Goal: Use online tool/utility: Use online tool/utility

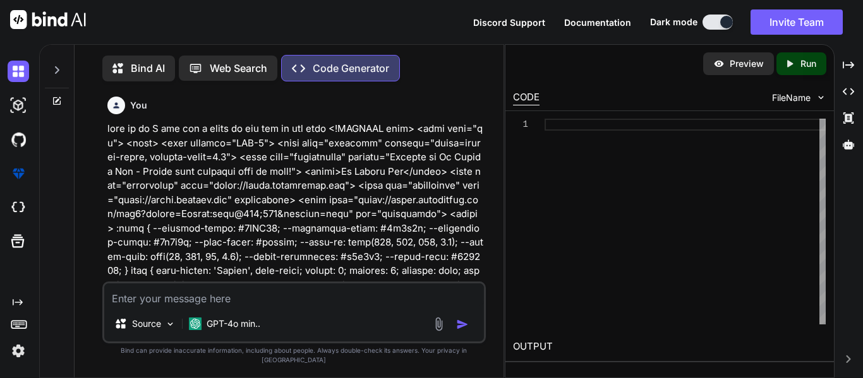
scroll to position [6, 0]
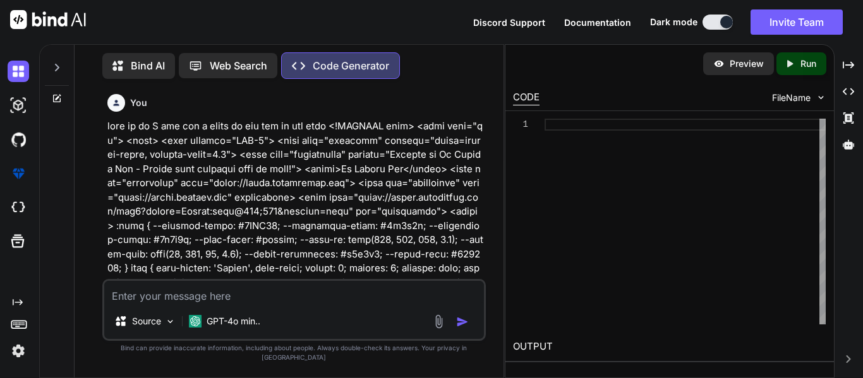
click at [172, 291] on textarea at bounding box center [293, 292] width 379 height 23
type textarea "make it so I can make the the container a texture <!DOCTYPE html> <html lang="e…"
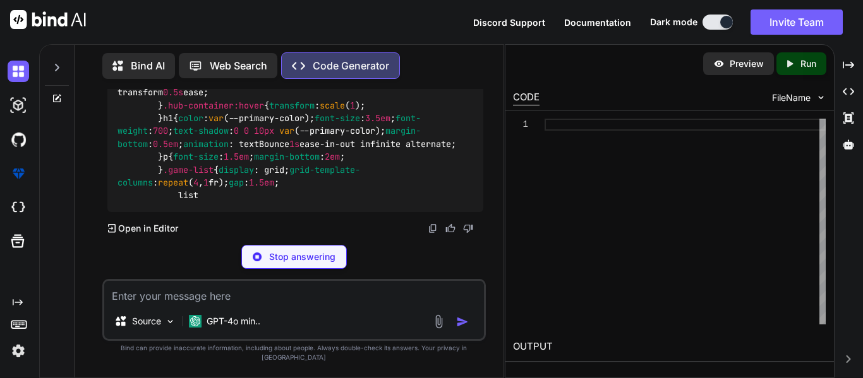
scroll to position [8974, 0]
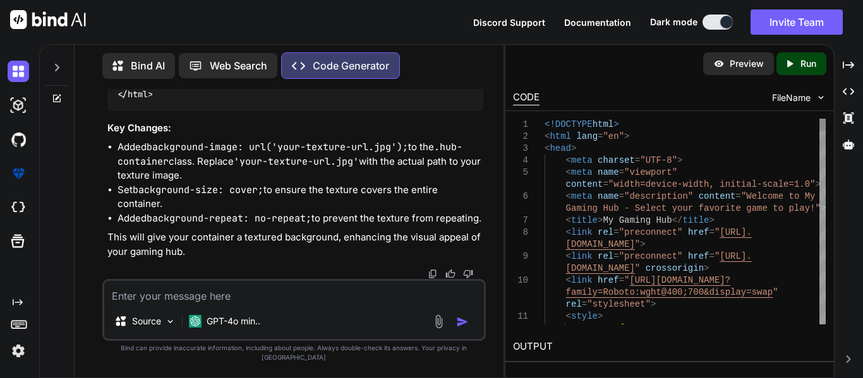
click at [644, 119] on div at bounding box center [649, 119] width 273 height 1
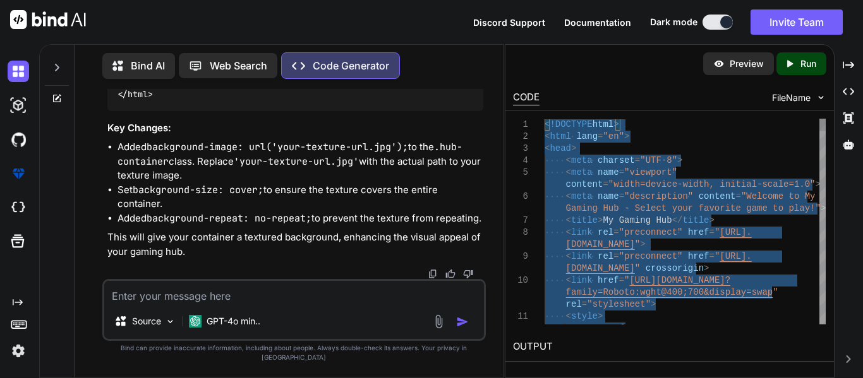
type textarea "<!DOCTYPE html> <html lang="en"> <head> <meta charset="UTF-8"> <meta name="view…"
